Goal: Navigation & Orientation: Understand site structure

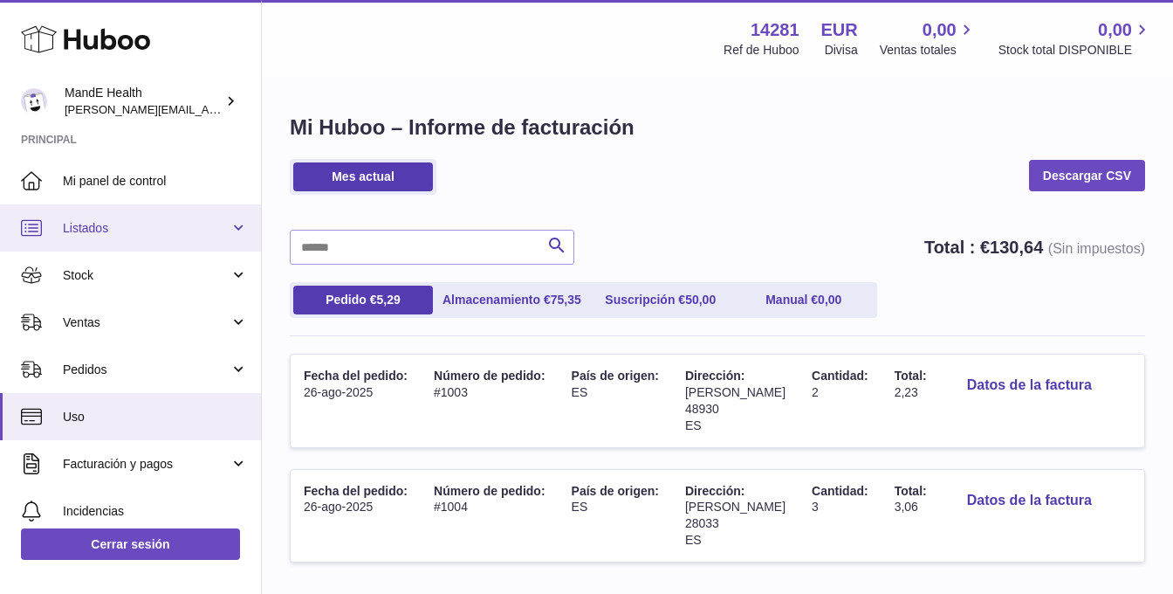
click at [70, 237] on link "Listados" at bounding box center [130, 227] width 261 height 47
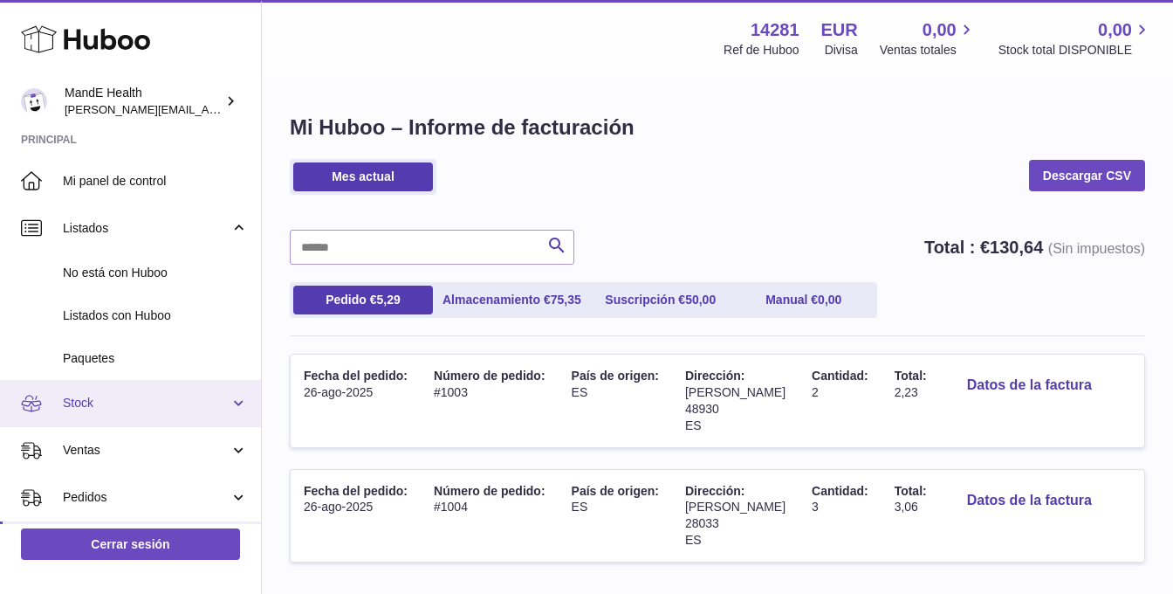
click at [80, 394] on link "Stock" at bounding box center [130, 403] width 261 height 47
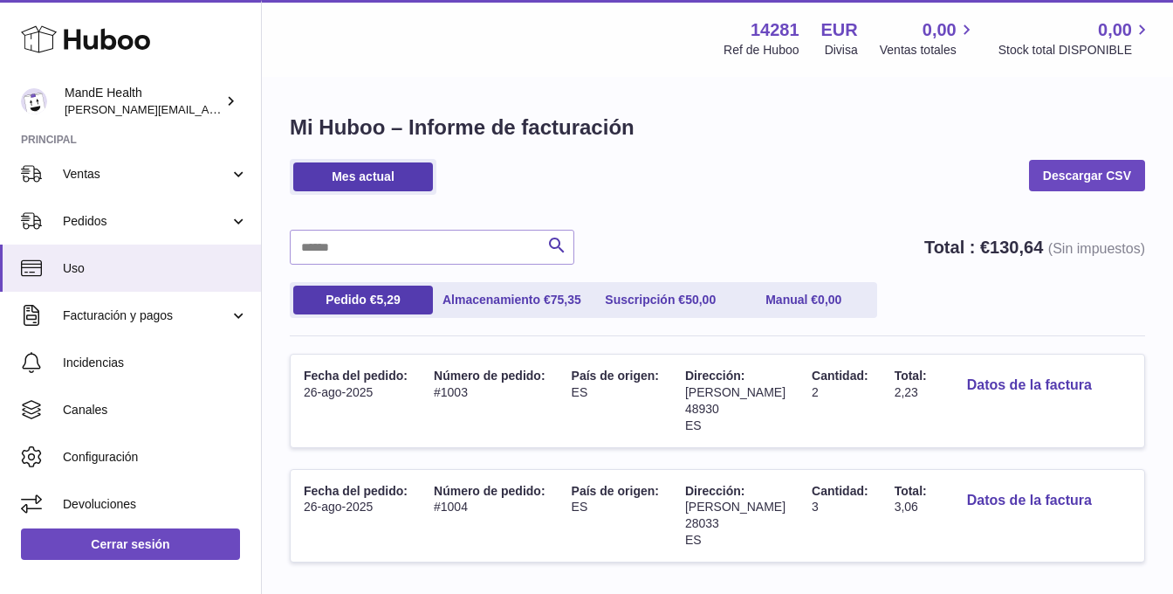
scroll to position [493, 0]
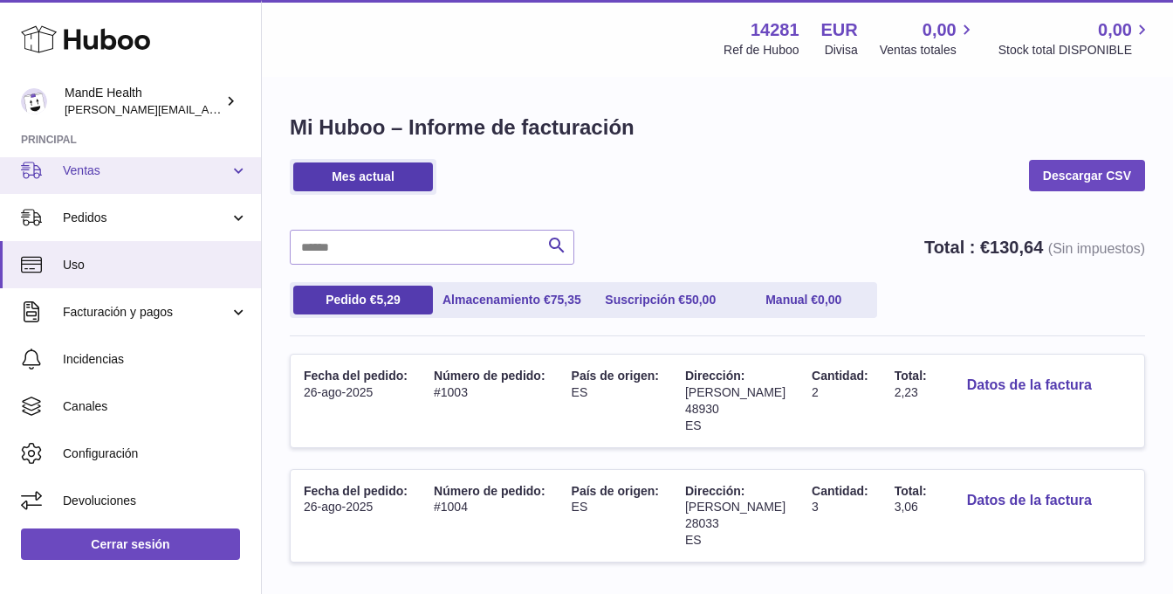
click at [93, 169] on span "Ventas" at bounding box center [146, 170] width 167 height 17
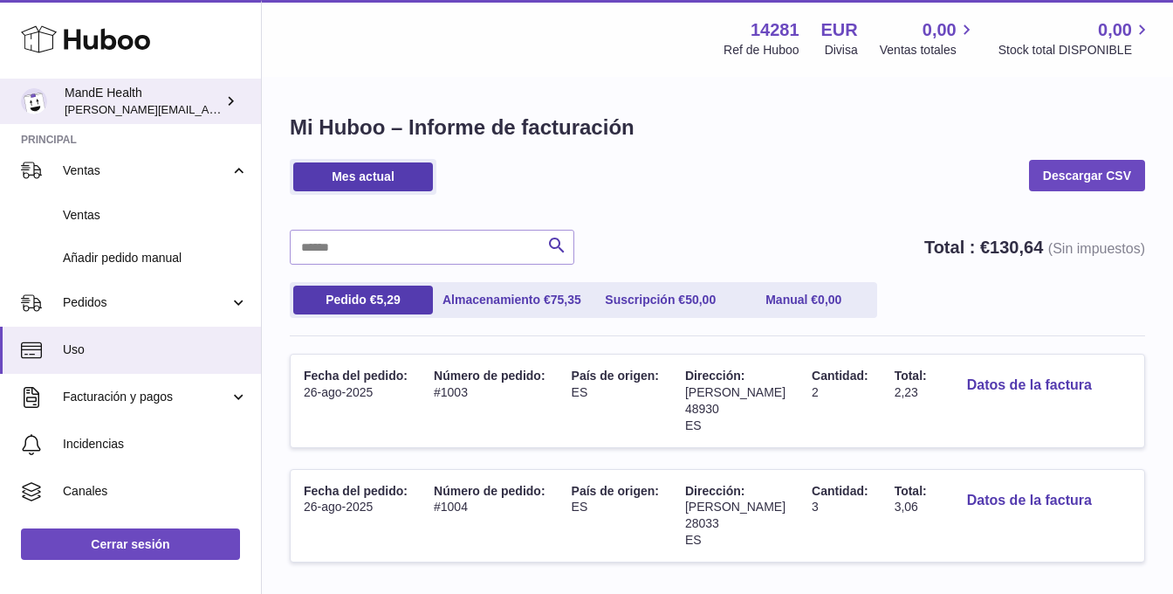
click at [230, 100] on icon at bounding box center [231, 101] width 18 height 18
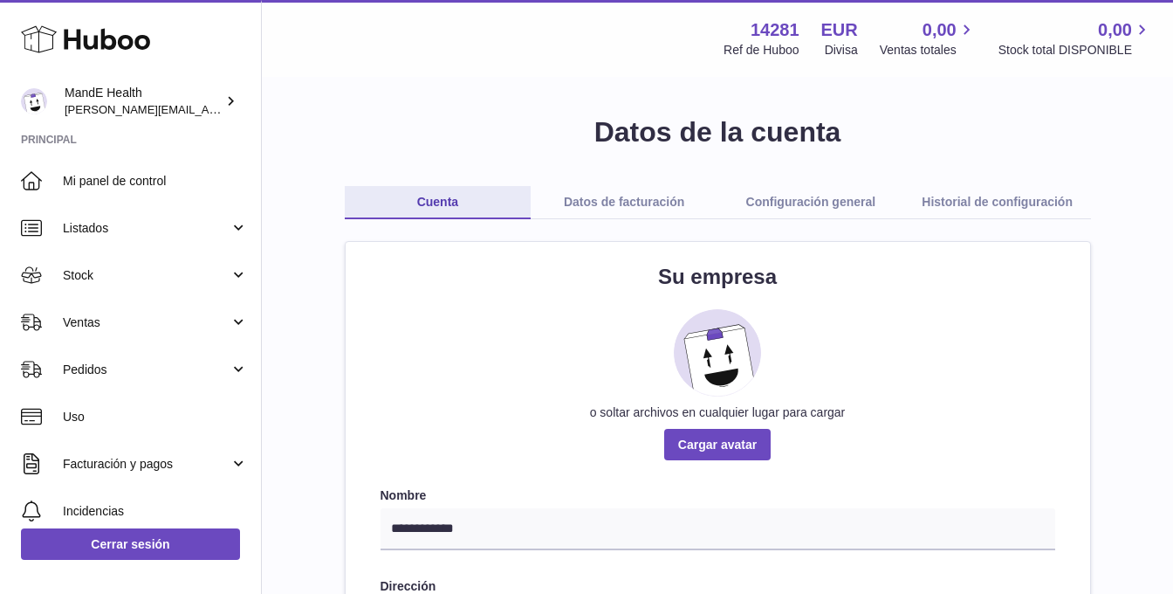
click at [93, 38] on icon at bounding box center [85, 39] width 129 height 35
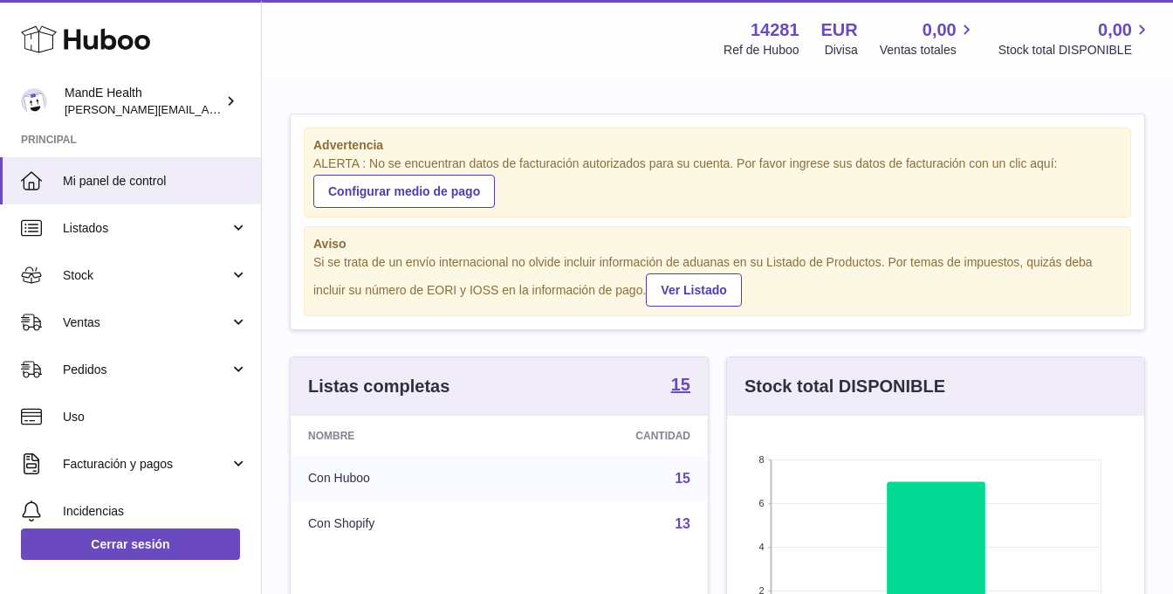
scroll to position [272, 417]
